Goal: Task Accomplishment & Management: Manage account settings

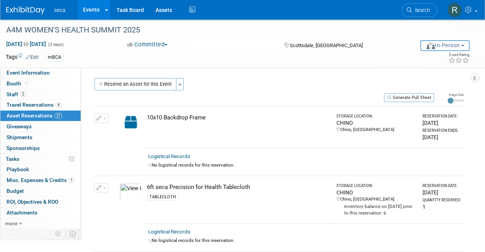
click at [90, 10] on link "Events" at bounding box center [91, 9] width 28 height 19
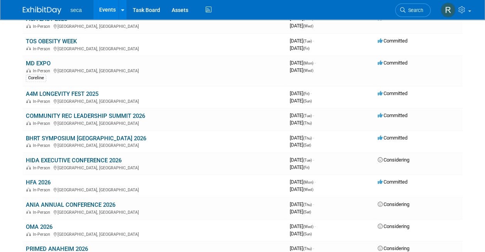
scroll to position [337, 0]
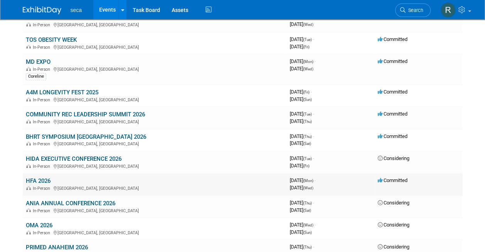
click at [40, 177] on link "HFA 2026" at bounding box center [38, 180] width 25 height 7
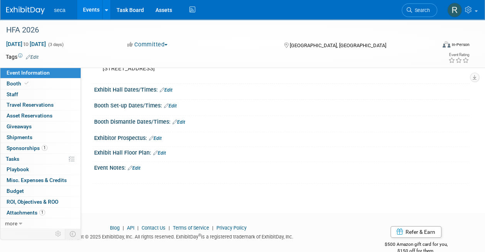
scroll to position [80, 0]
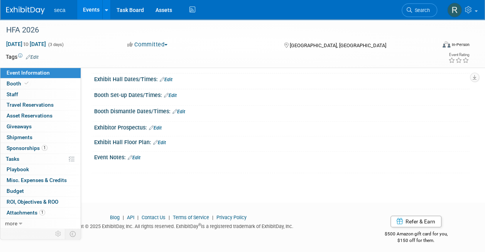
click at [160, 141] on link "Edit" at bounding box center [159, 142] width 13 height 5
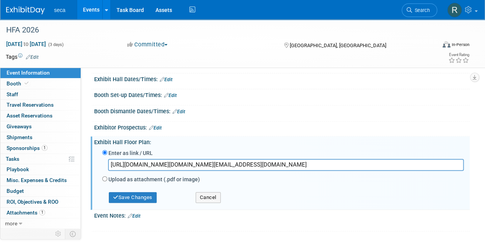
scroll to position [0, 1236]
type input "[URL][DOMAIN_NAME][DOMAIN_NAME][EMAIL_ADDRESS][DOMAIN_NAME]"
click at [132, 197] on button "Save Changes" at bounding box center [133, 197] width 48 height 11
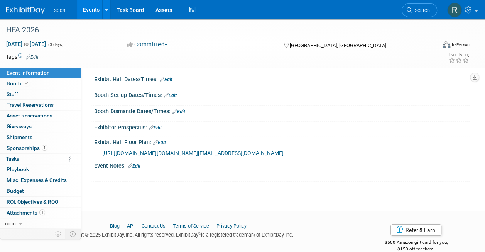
click at [88, 12] on link "Events" at bounding box center [91, 9] width 28 height 19
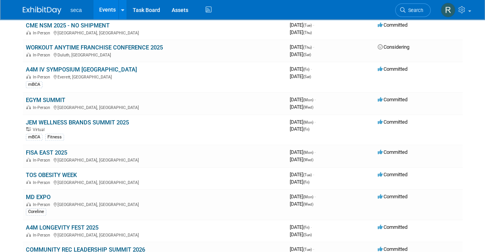
scroll to position [260, 0]
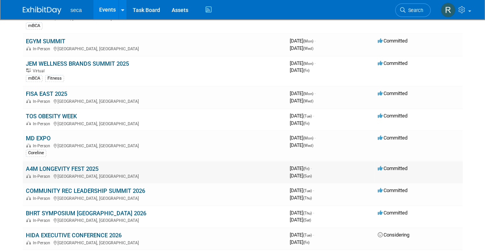
click at [73, 165] on link "A4M LONGEVITY FEST 2025" at bounding box center [62, 168] width 73 height 7
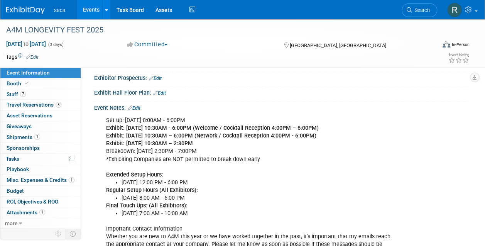
scroll to position [129, 0]
click at [138, 111] on link "Edit" at bounding box center [134, 108] width 13 height 5
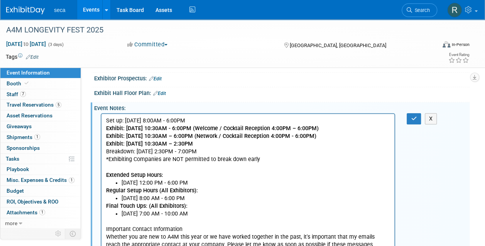
scroll to position [0, 0]
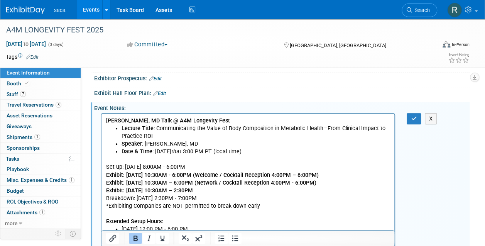
drag, startPoint x: 240, startPoint y: 122, endPoint x: 106, endPoint y: 120, distance: 134.4
click at [106, 120] on body "Michael Glickman, MD Talk @ A4M Longevity Fest Lecture Title : Communicating th…" at bounding box center [248, 233] width 285 height 232
click at [248, 144] on li "Speaker : Michael Glickman, MD" at bounding box center [256, 144] width 269 height 8
click at [411, 124] on button "button" at bounding box center [414, 118] width 14 height 11
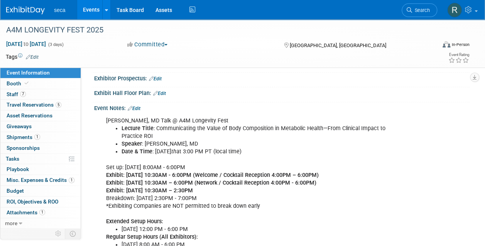
click at [163, 96] on link "Edit" at bounding box center [159, 93] width 13 height 5
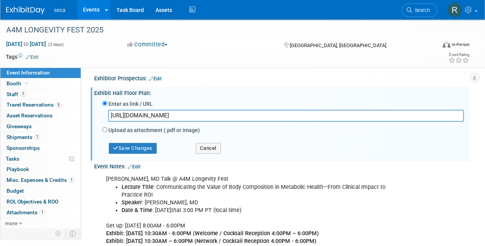
scroll to position [0, 219]
type input "https://www.a4m.com/assets/pdf/2025/exhibit-vegas/A4M_Vegas_Floor_Plan_2025_202…"
click at [141, 152] on button "Save Changes" at bounding box center [133, 148] width 48 height 11
